Goal: Check status

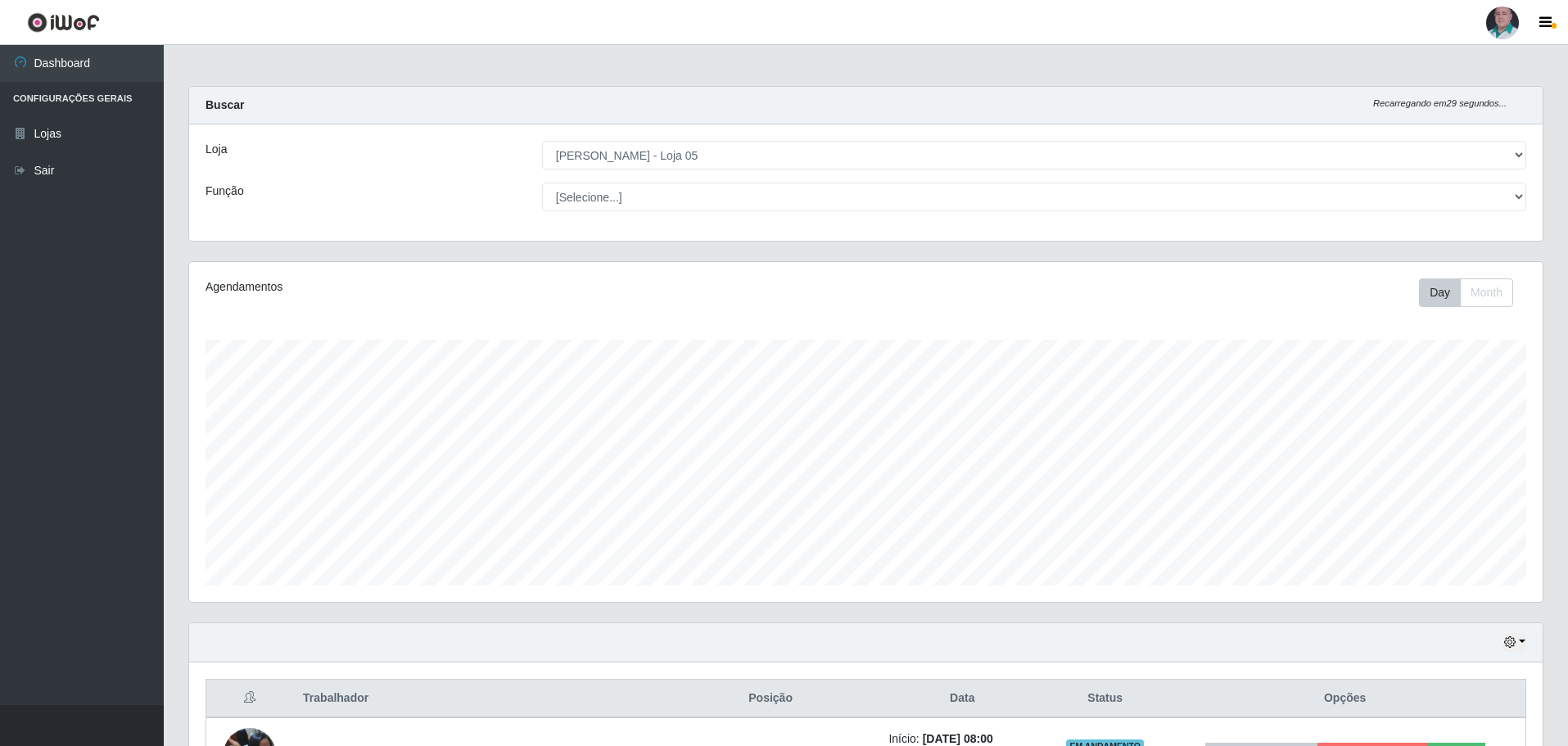
select select "252"
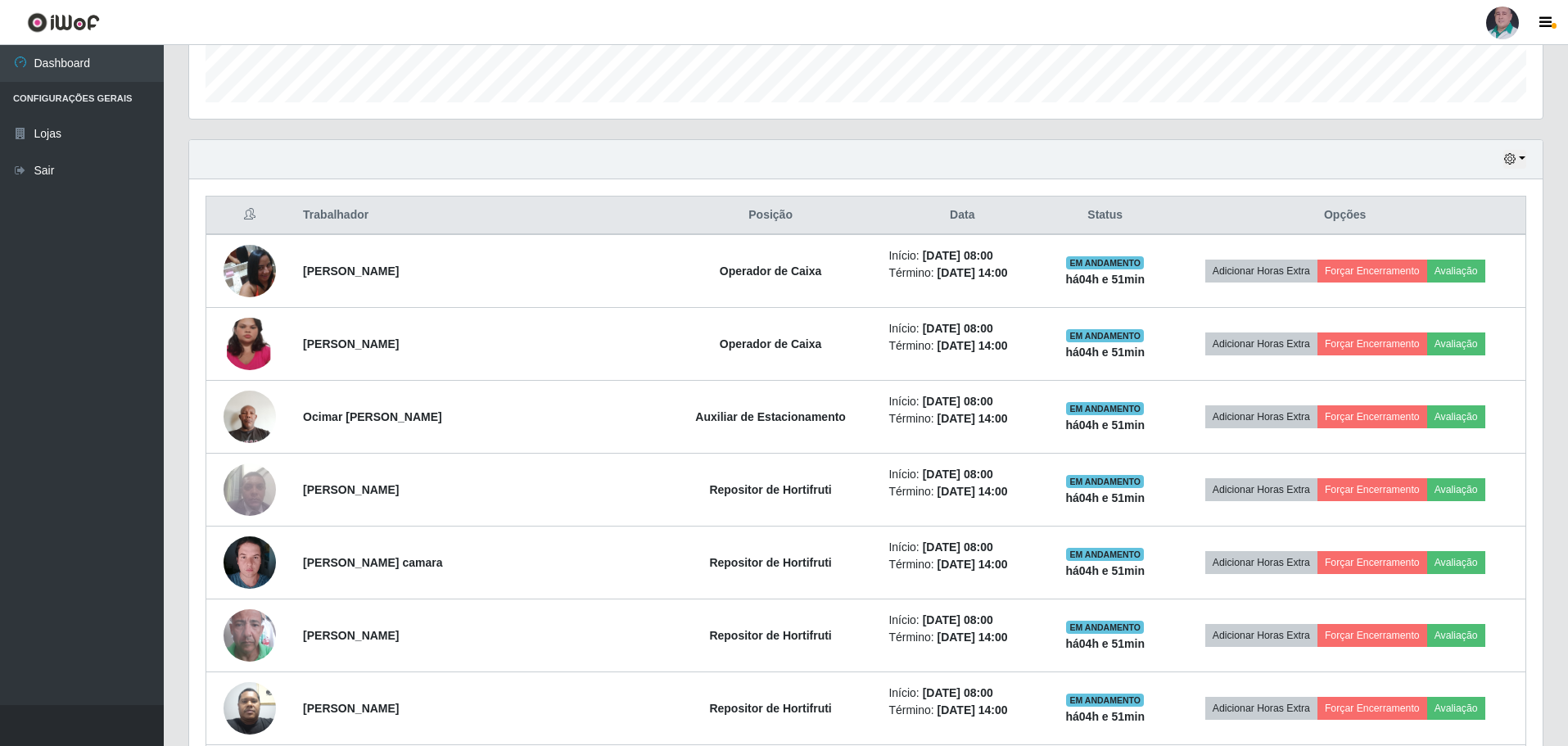
scroll to position [482, 0]
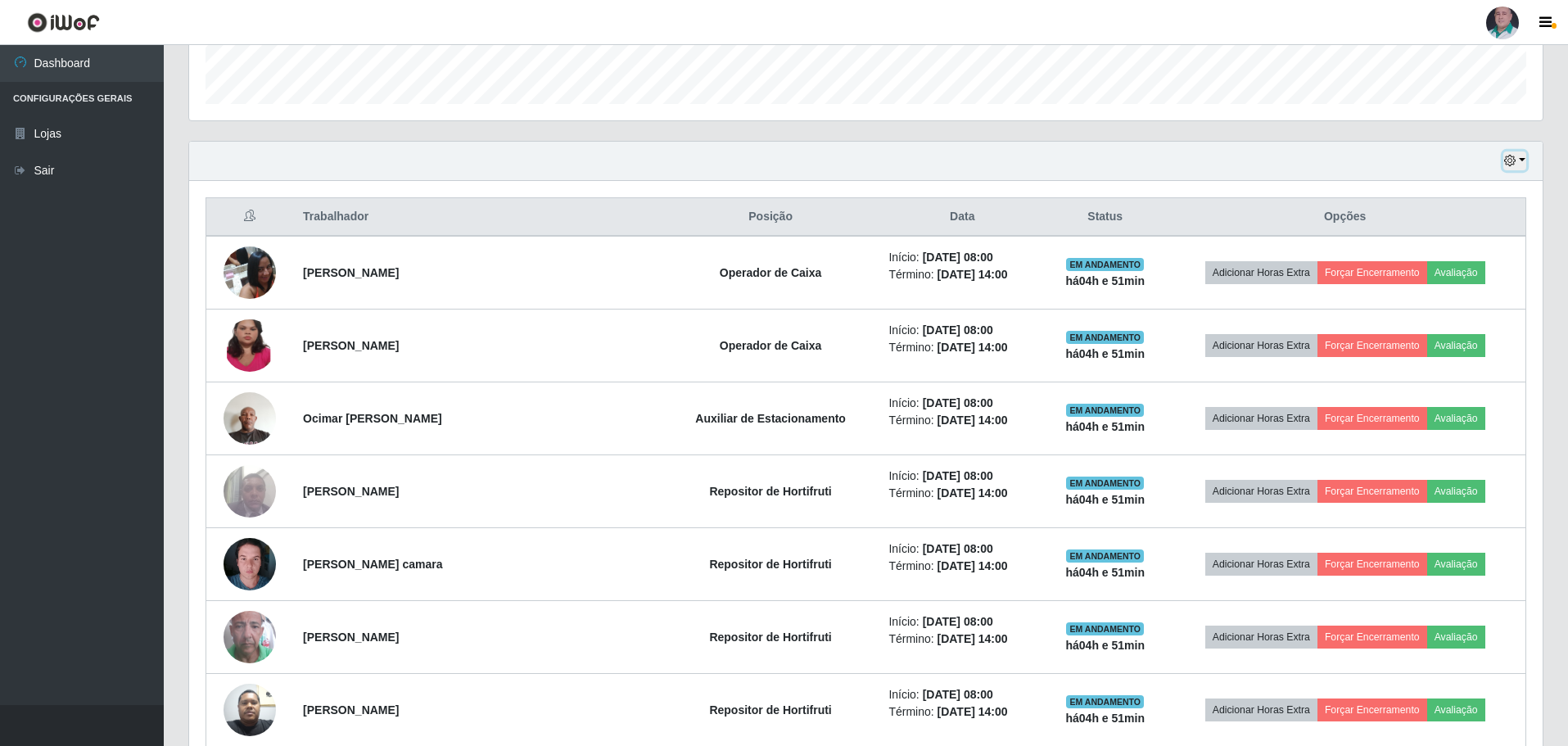
click at [1525, 158] on button "button" at bounding box center [1515, 161] width 23 height 19
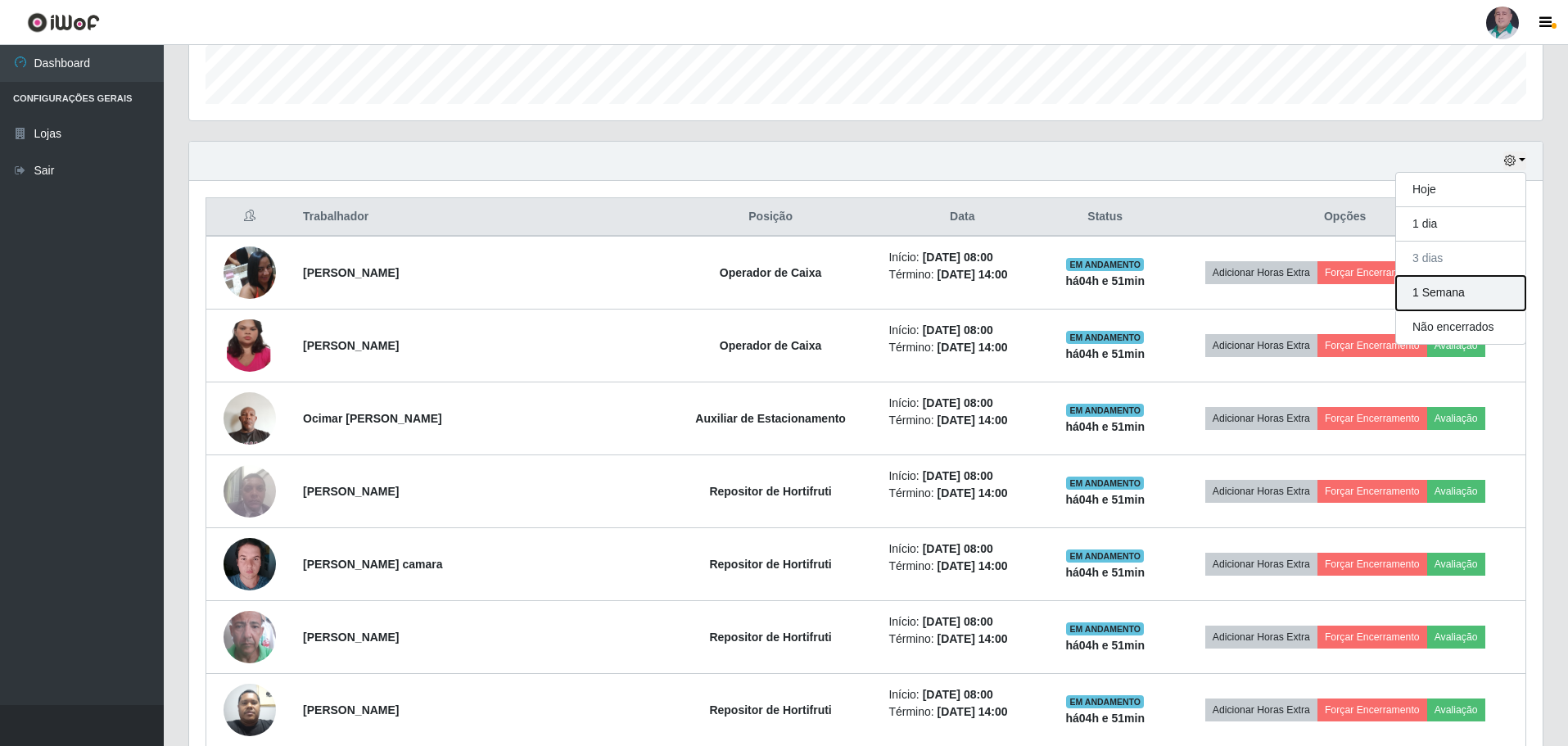
click at [1444, 290] on button "1 Semana" at bounding box center [1461, 293] width 129 height 35
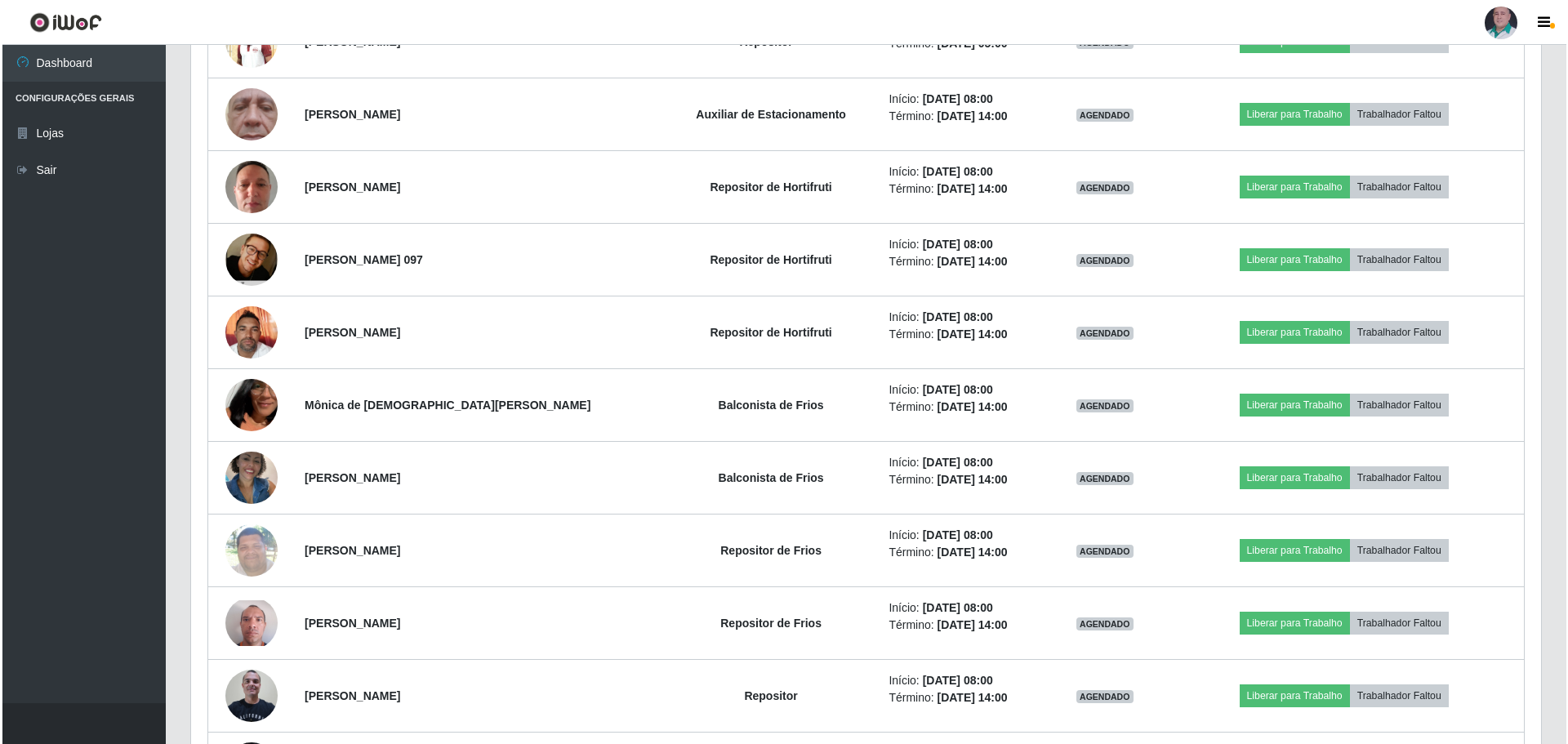
scroll to position [5137, 0]
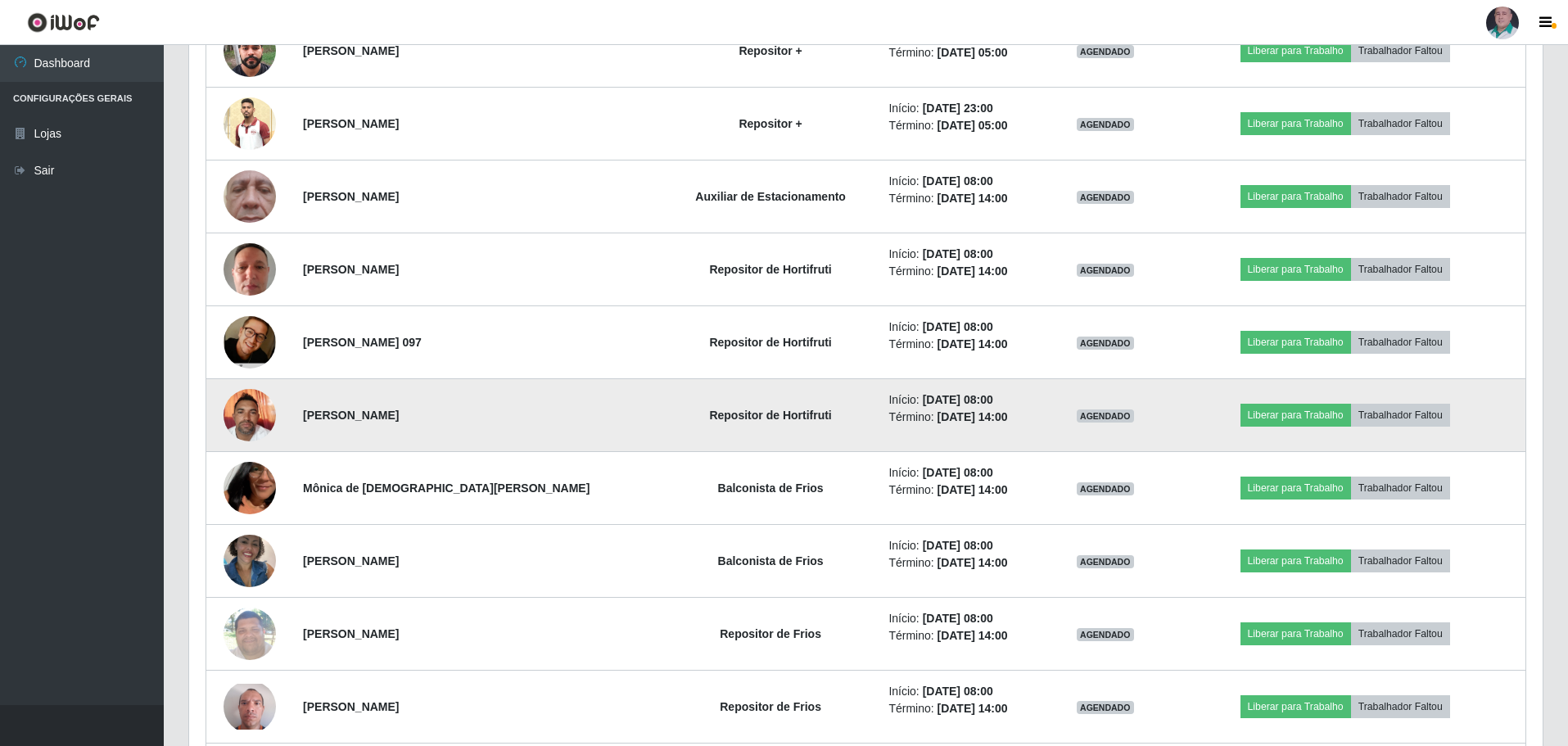
click at [254, 403] on img at bounding box center [250, 415] width 52 height 69
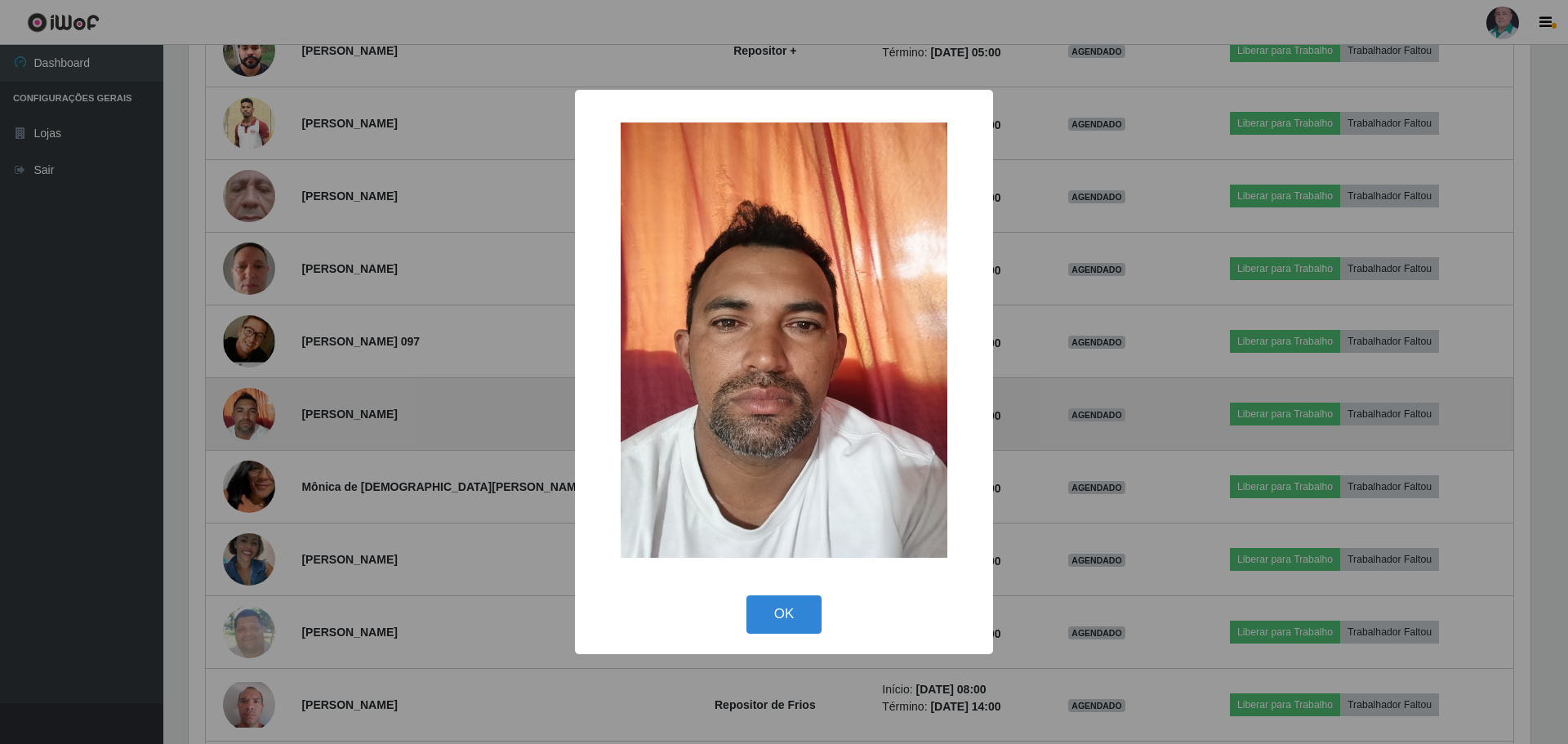
click at [253, 402] on div "× OK Cancel" at bounding box center [784, 372] width 1568 height 744
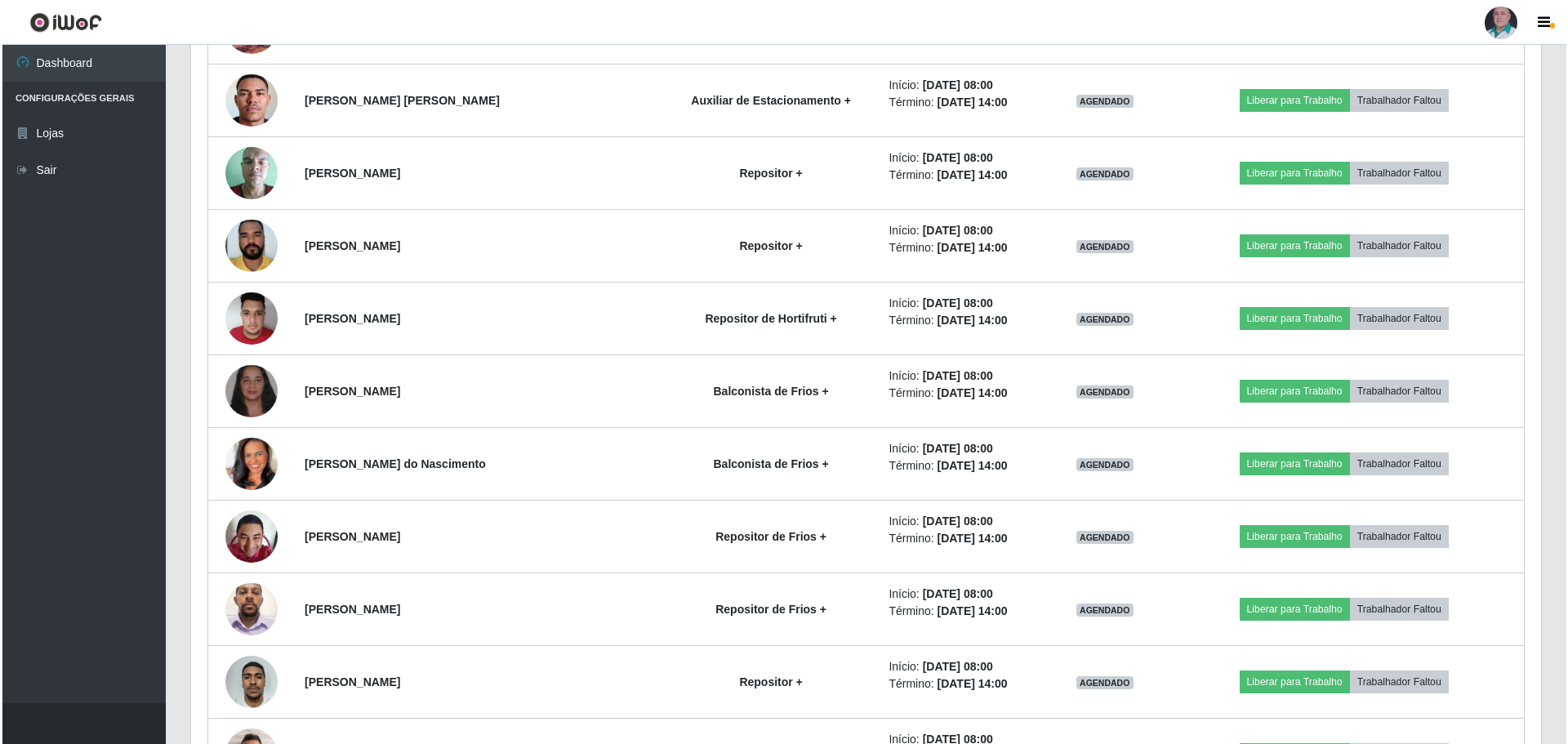
scroll to position [7995, 0]
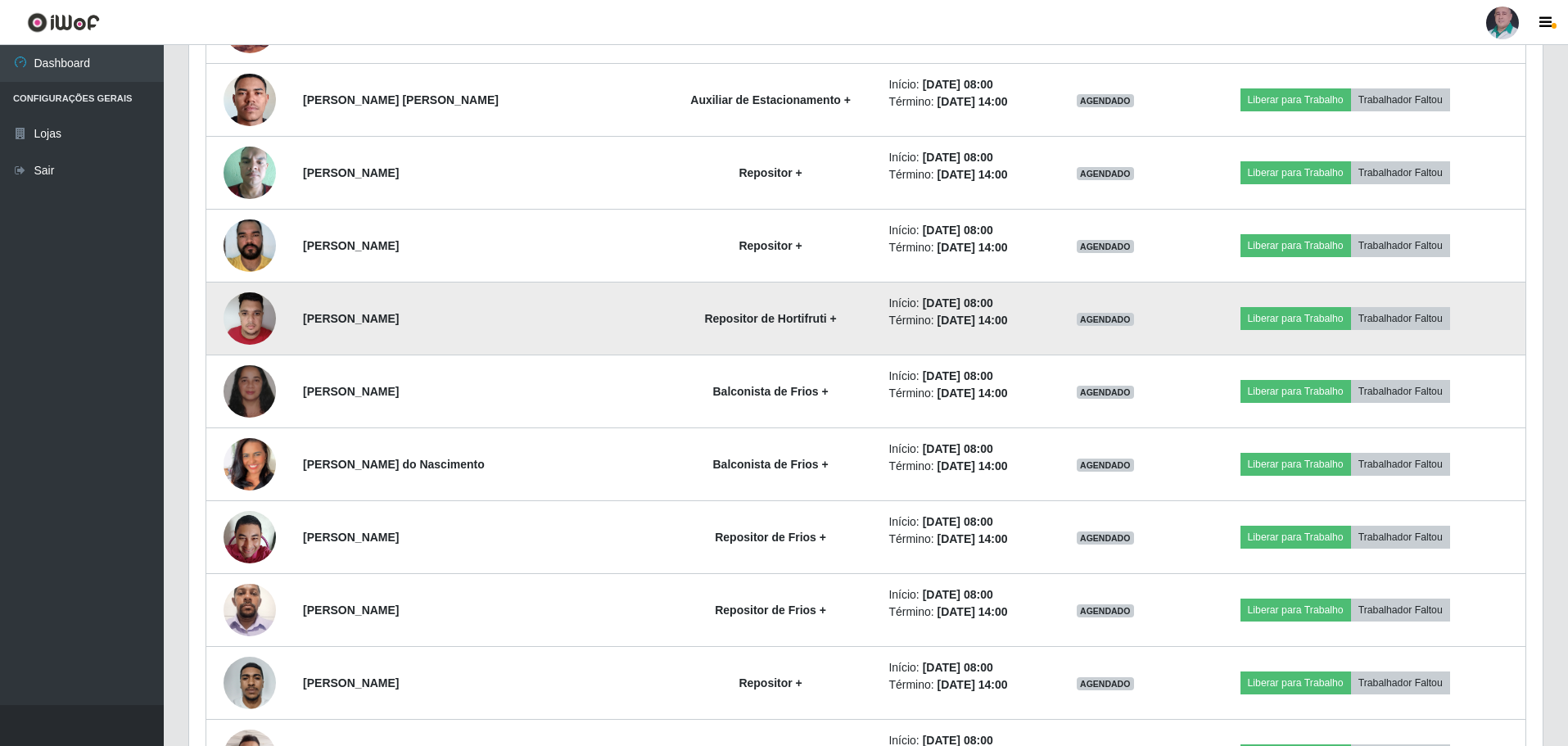
click at [253, 322] on img at bounding box center [250, 318] width 52 height 69
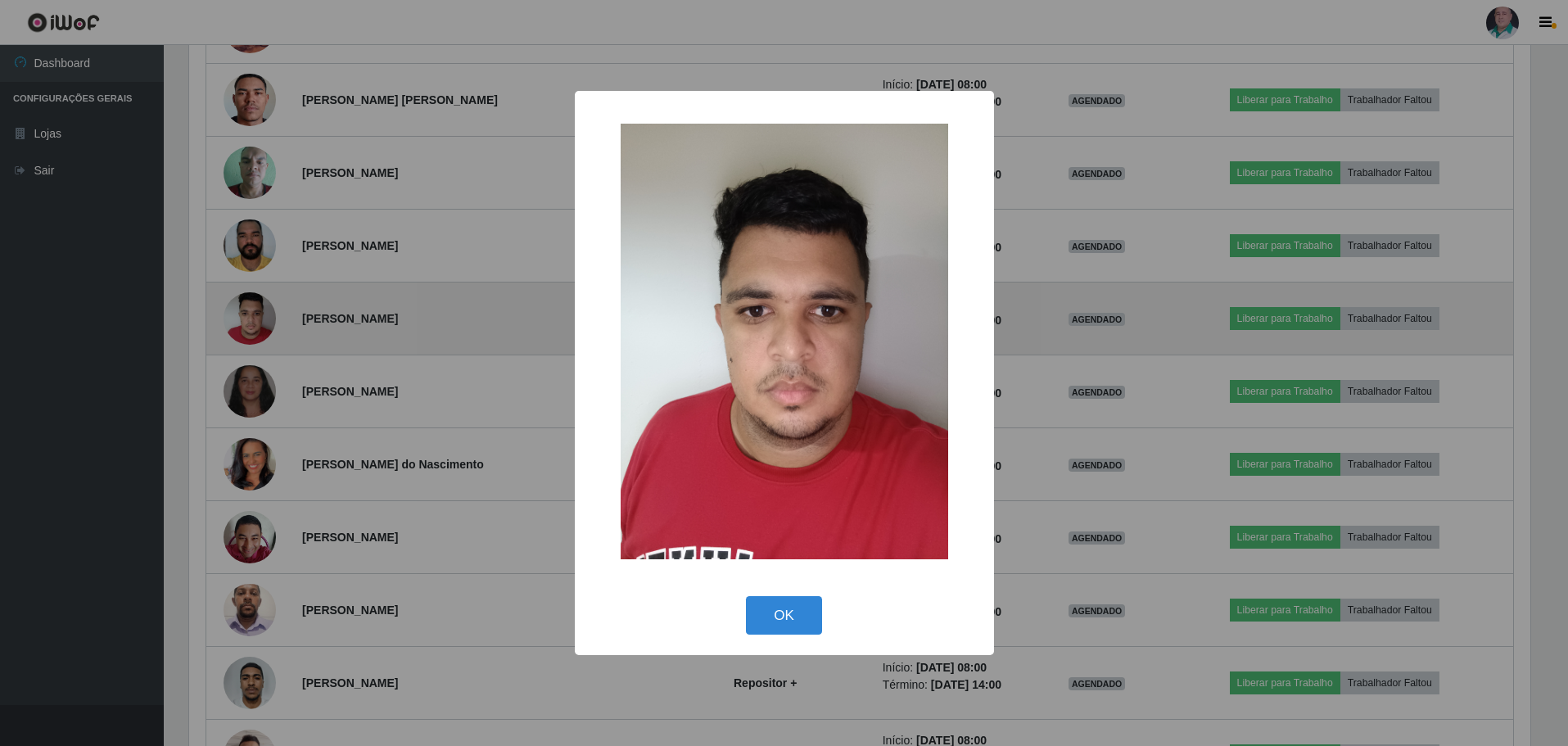
scroll to position [340, 1345]
click at [253, 322] on div "× OK Cancel" at bounding box center [786, 373] width 1573 height 746
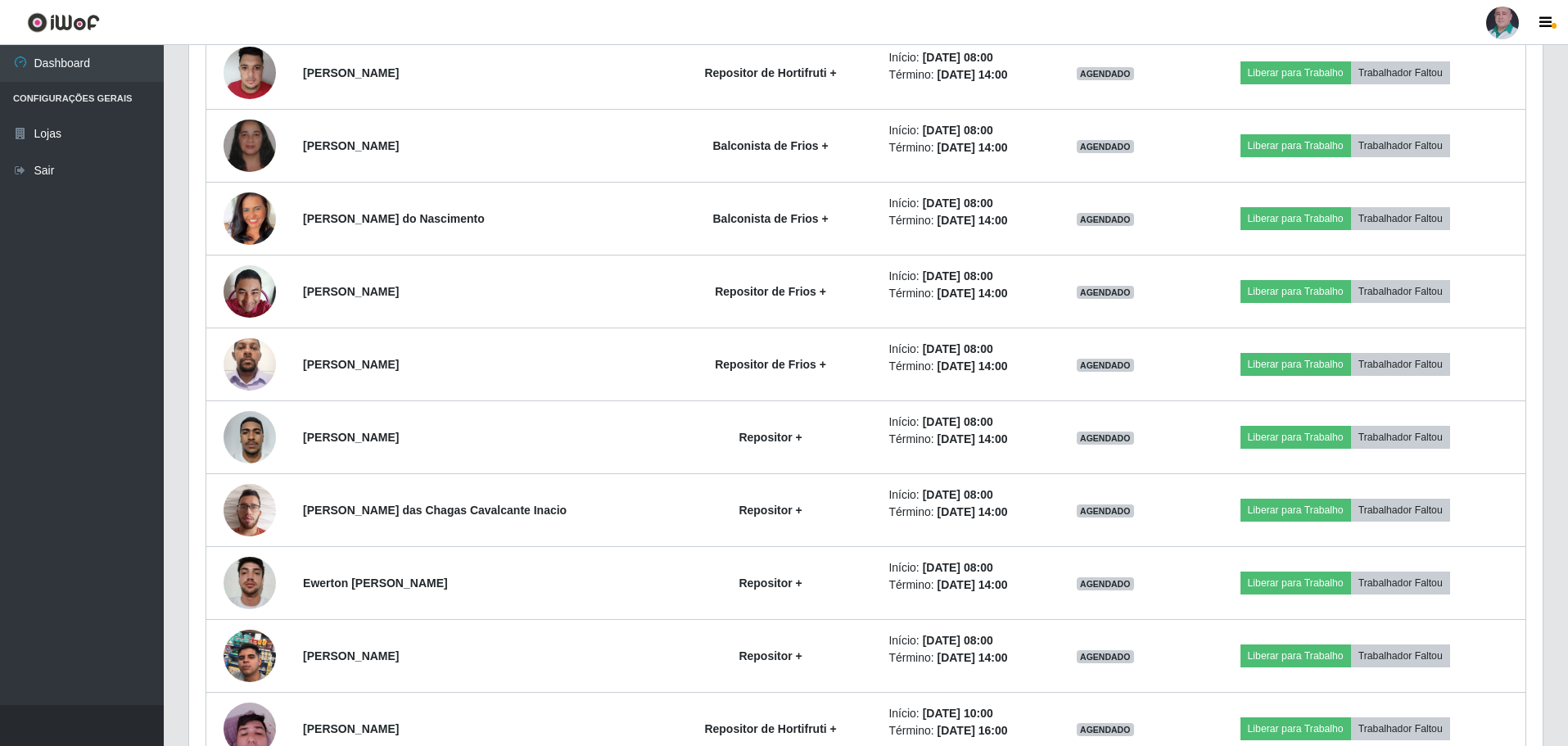
scroll to position [8181, 0]
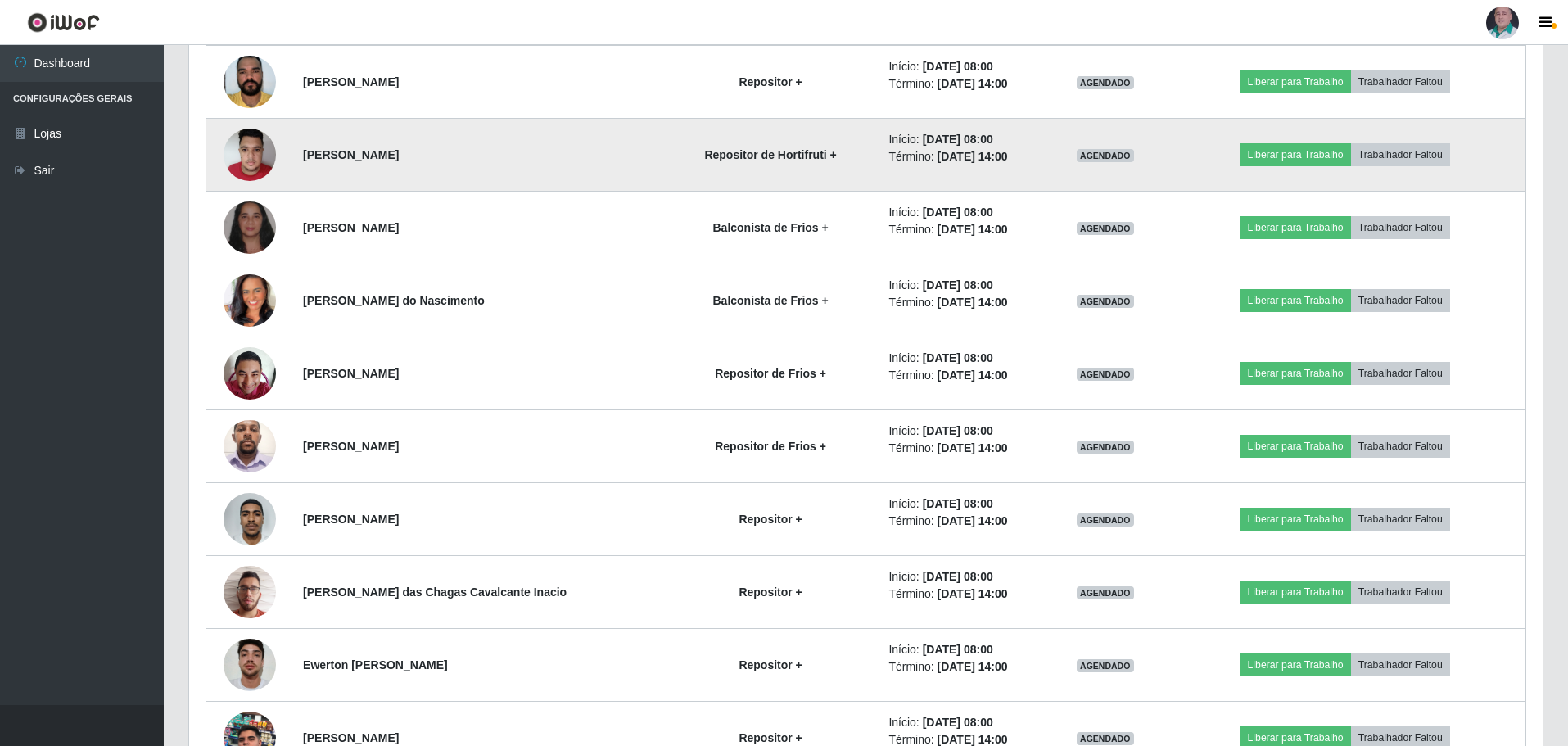
click at [260, 171] on img at bounding box center [250, 154] width 52 height 69
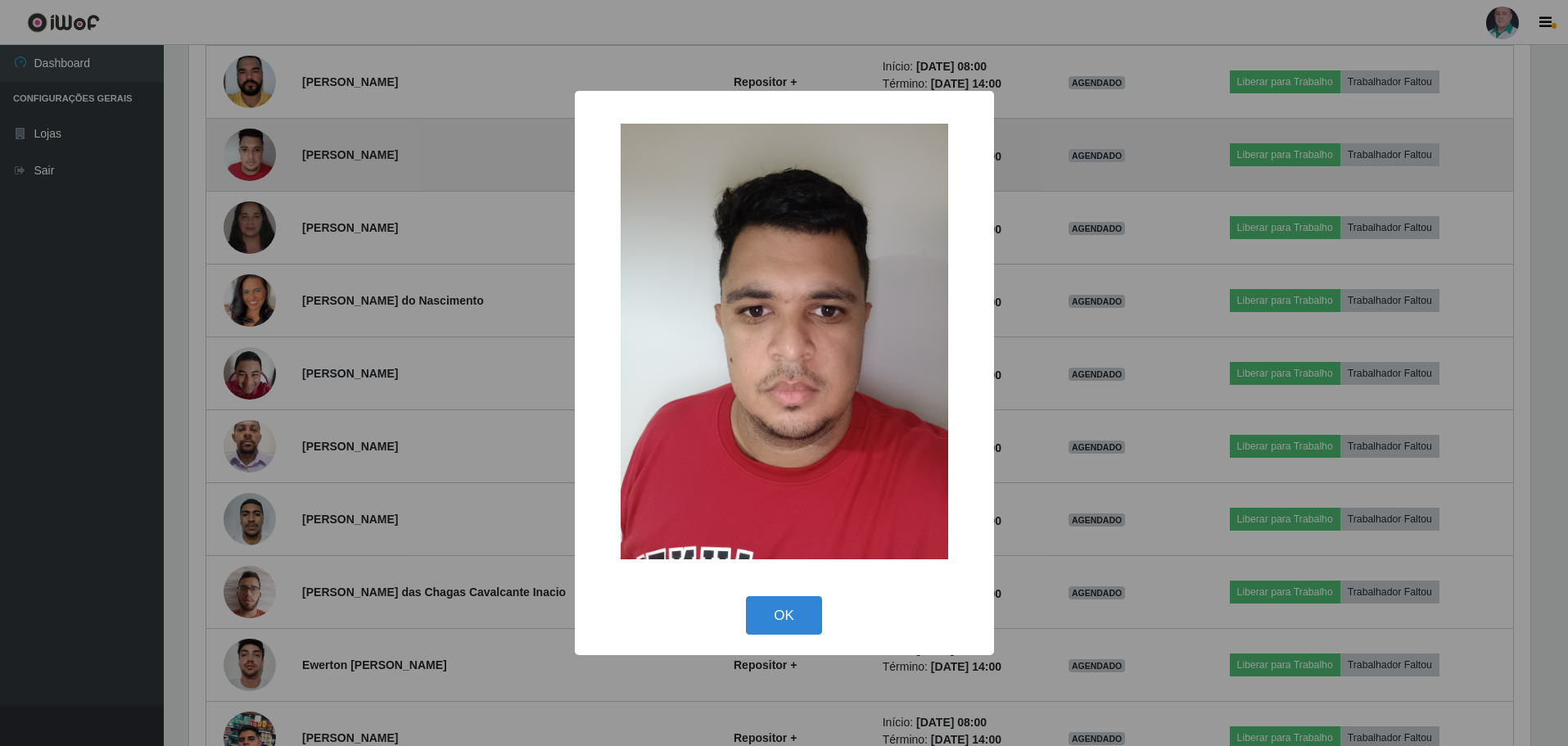
scroll to position [340, 1345]
click at [260, 171] on div "× OK Cancel" at bounding box center [786, 373] width 1573 height 746
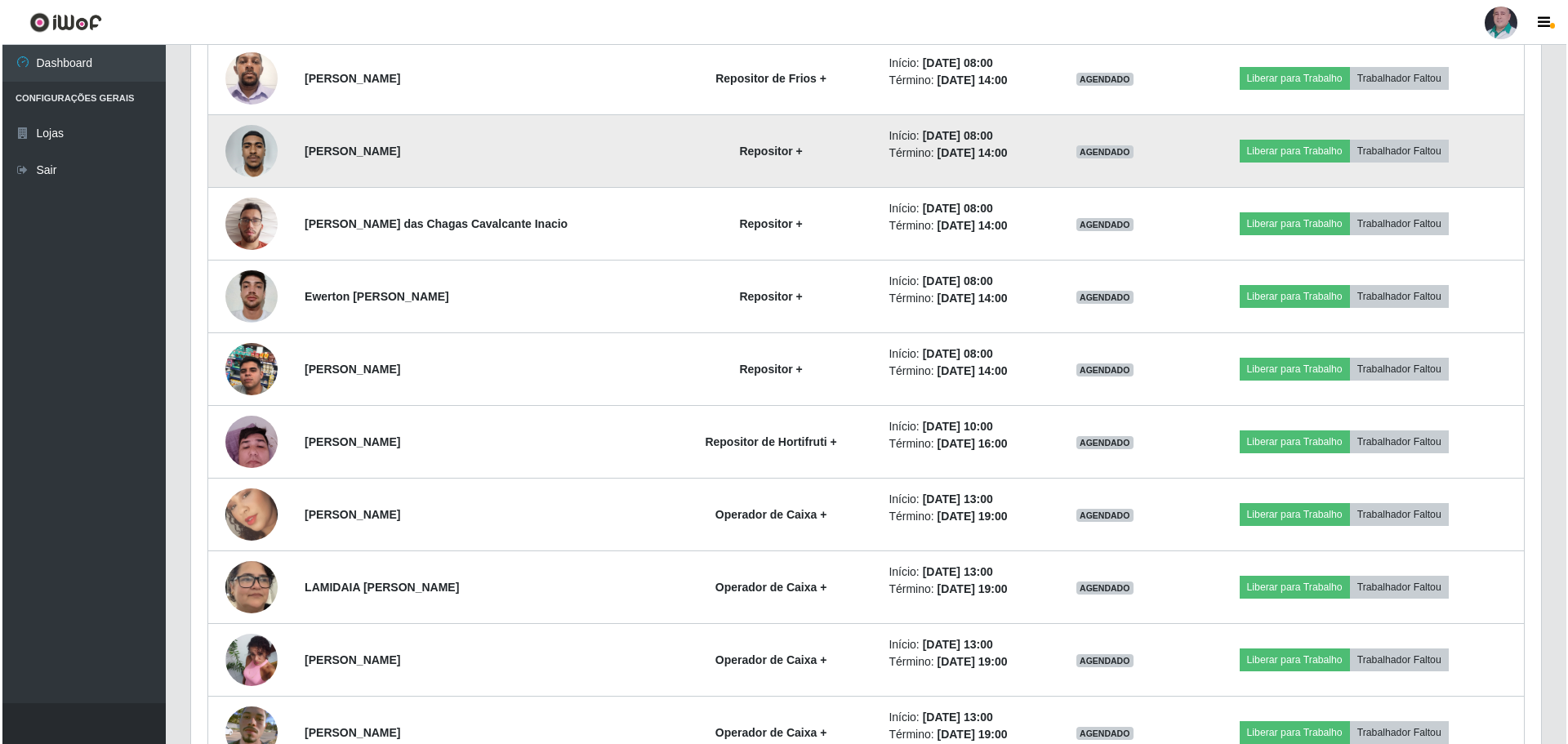
scroll to position [8567, 0]
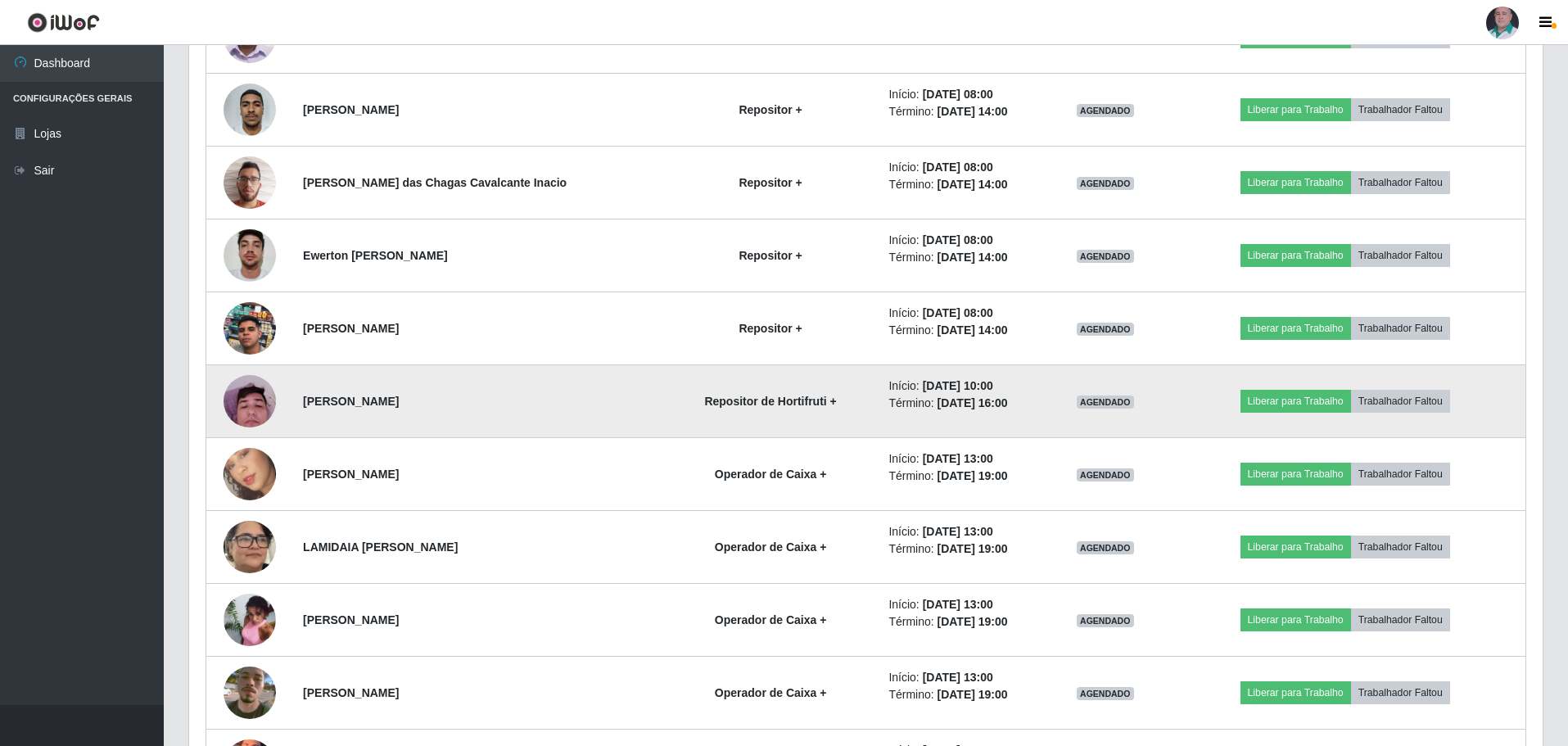
click at [239, 403] on img at bounding box center [250, 401] width 52 height 69
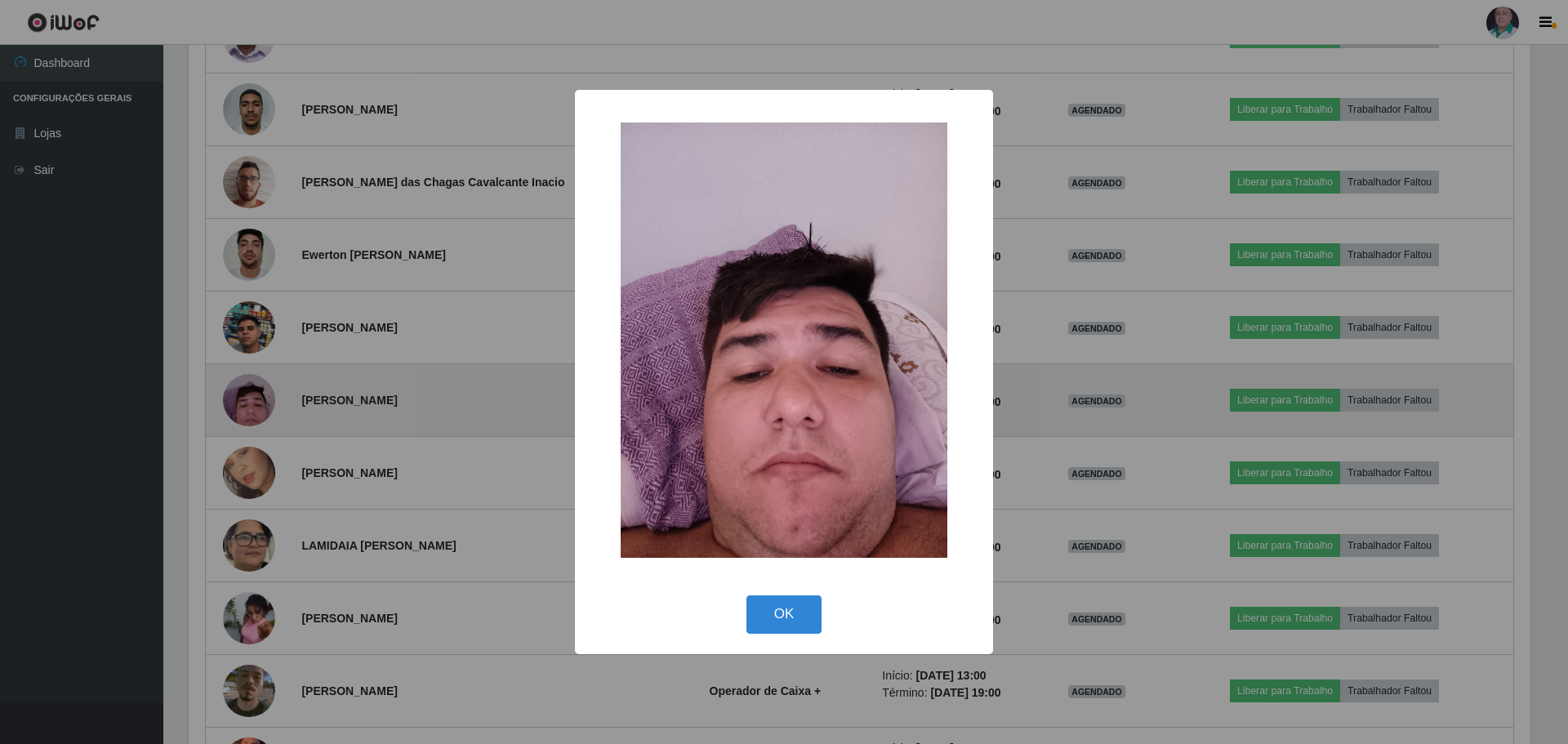
click at [239, 402] on div "× OK Cancel" at bounding box center [784, 372] width 1568 height 744
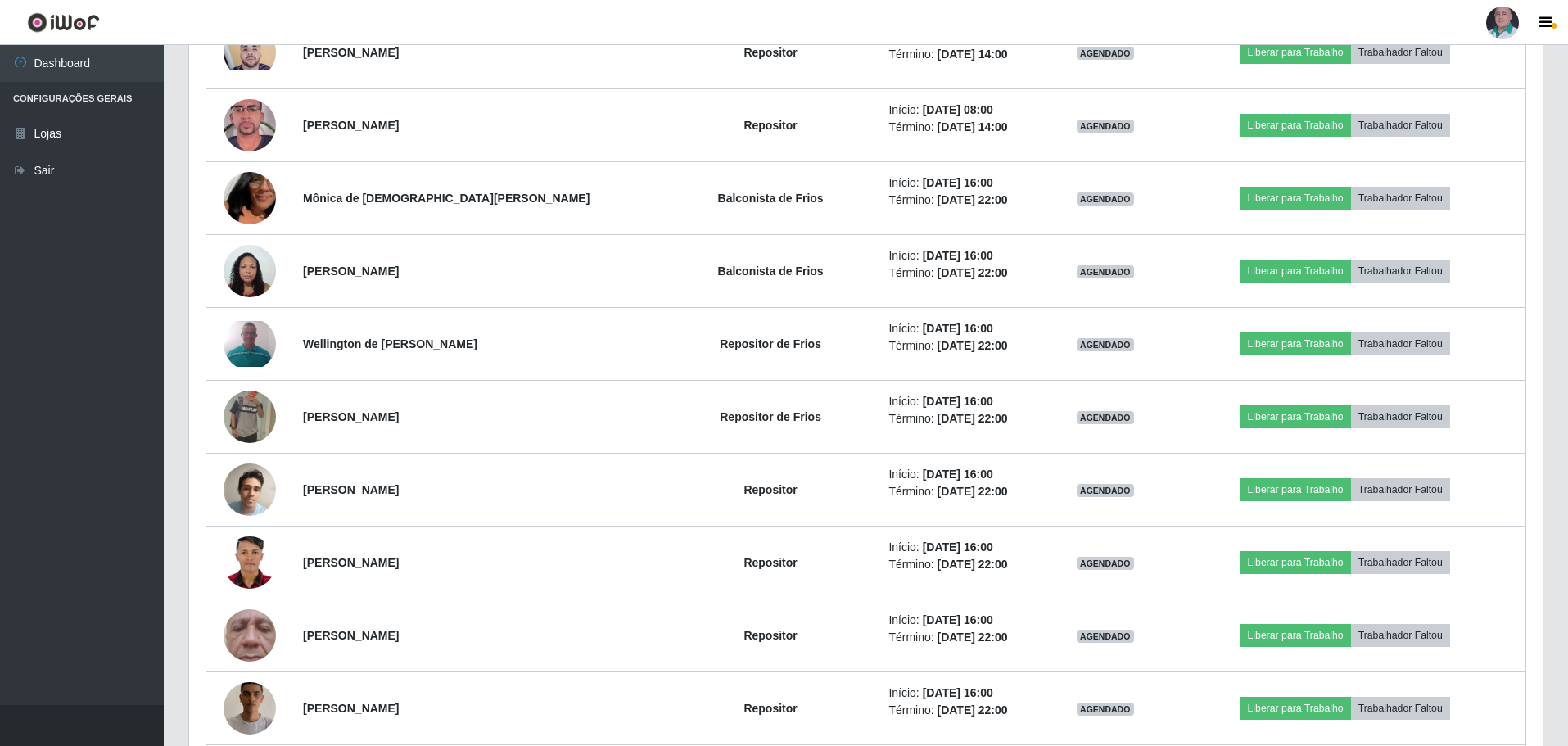
scroll to position [14242, 0]
